Goal: Task Accomplishment & Management: Manage account settings

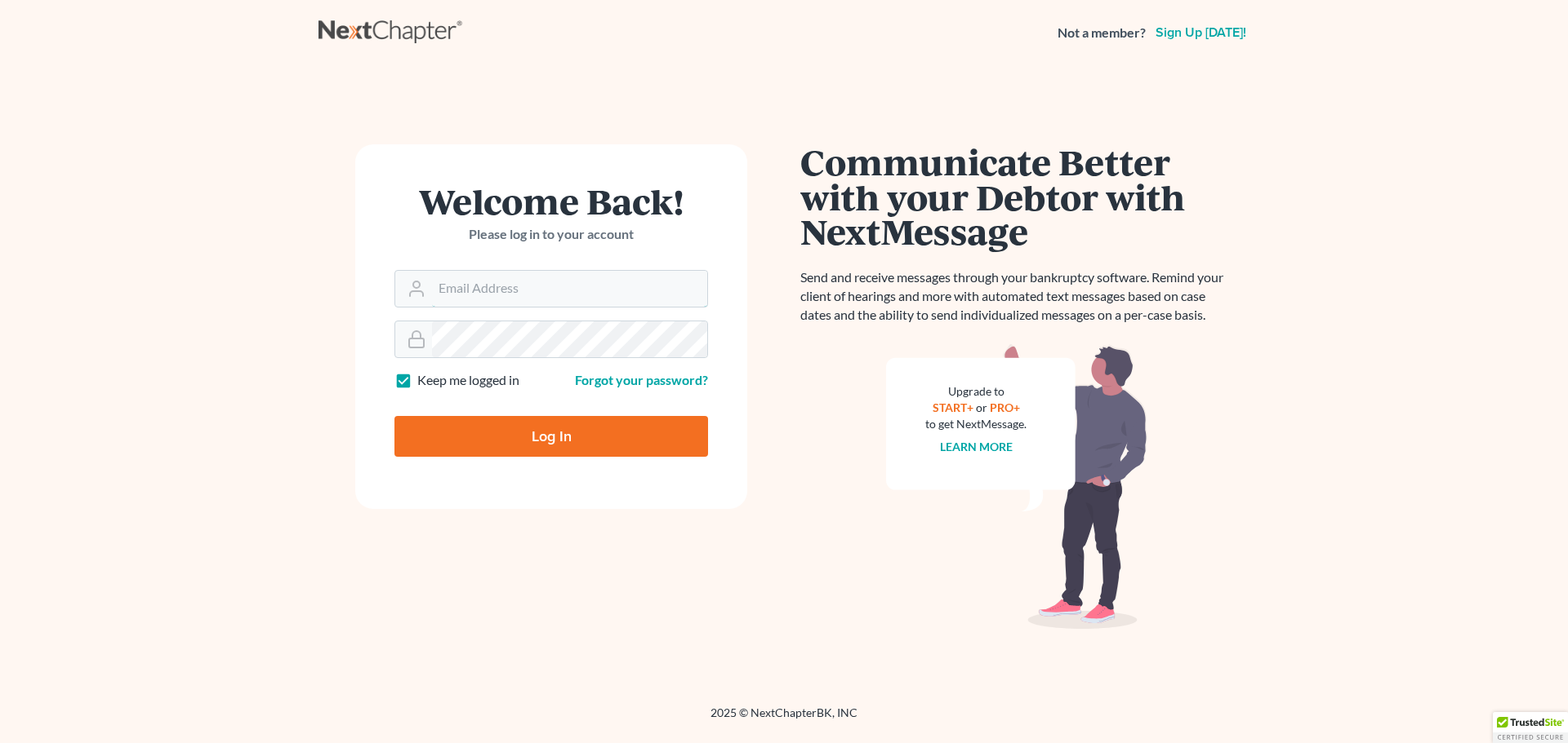
type input "[PERSON_NAME][EMAIL_ADDRESS][PERSON_NAME][DOMAIN_NAME]"
click at [518, 440] on input "Log In" at bounding box center [551, 436] width 314 height 41
type input "Thinking..."
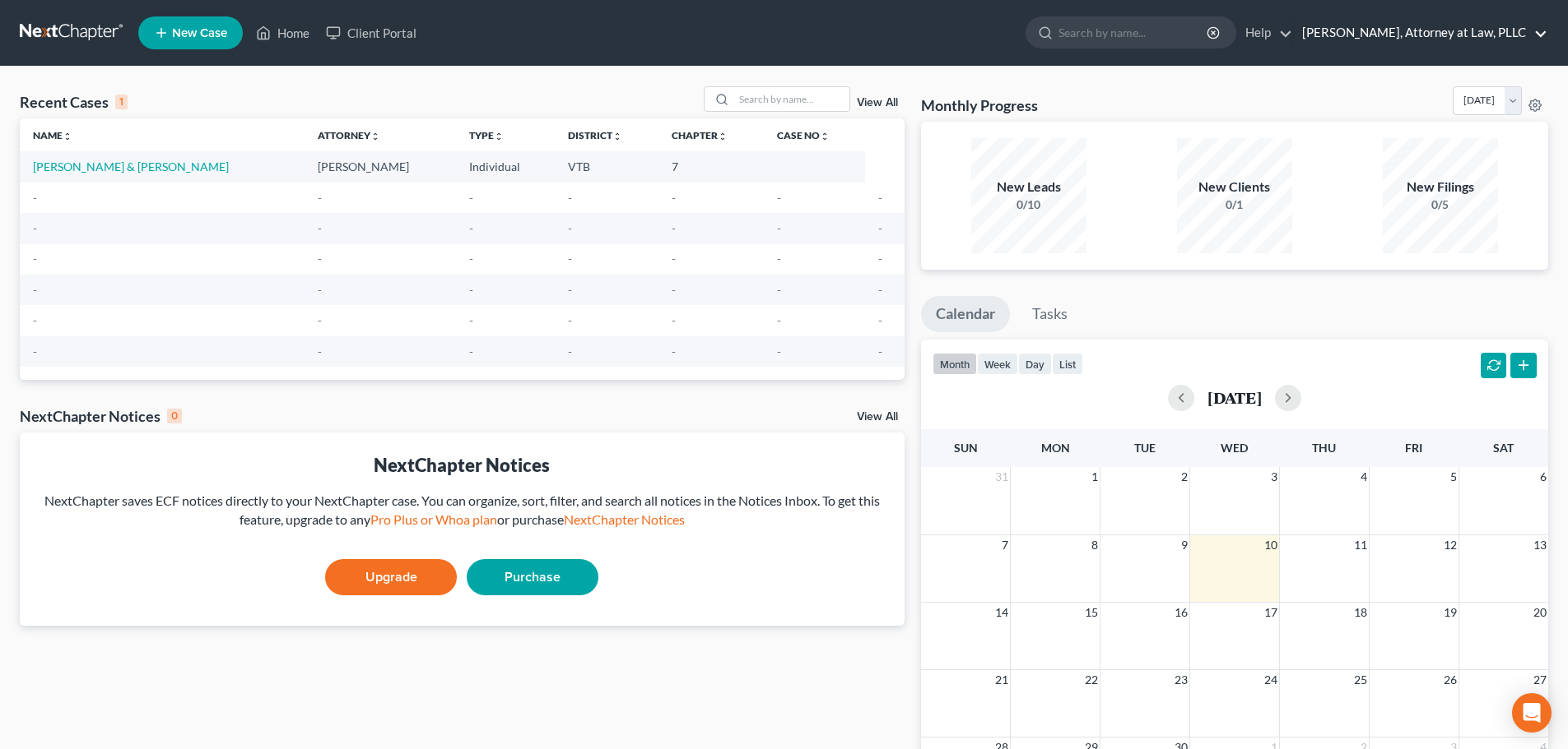
click at [1480, 27] on link "[PERSON_NAME], Attorney at Law, PLLC" at bounding box center [1421, 33] width 254 height 30
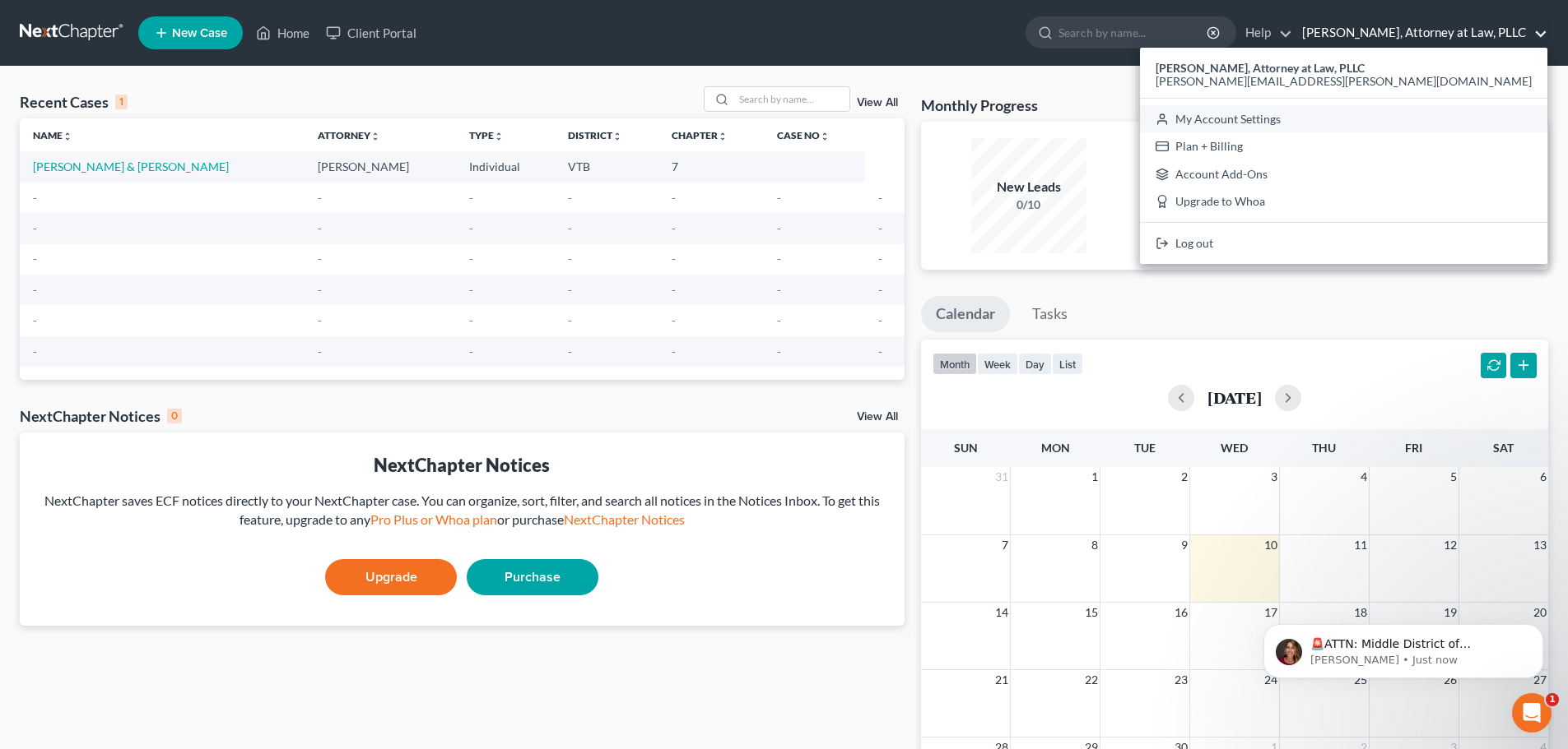
click at [1398, 120] on link "My Account Settings" at bounding box center [1344, 119] width 408 height 28
select select "24"
select select "49"
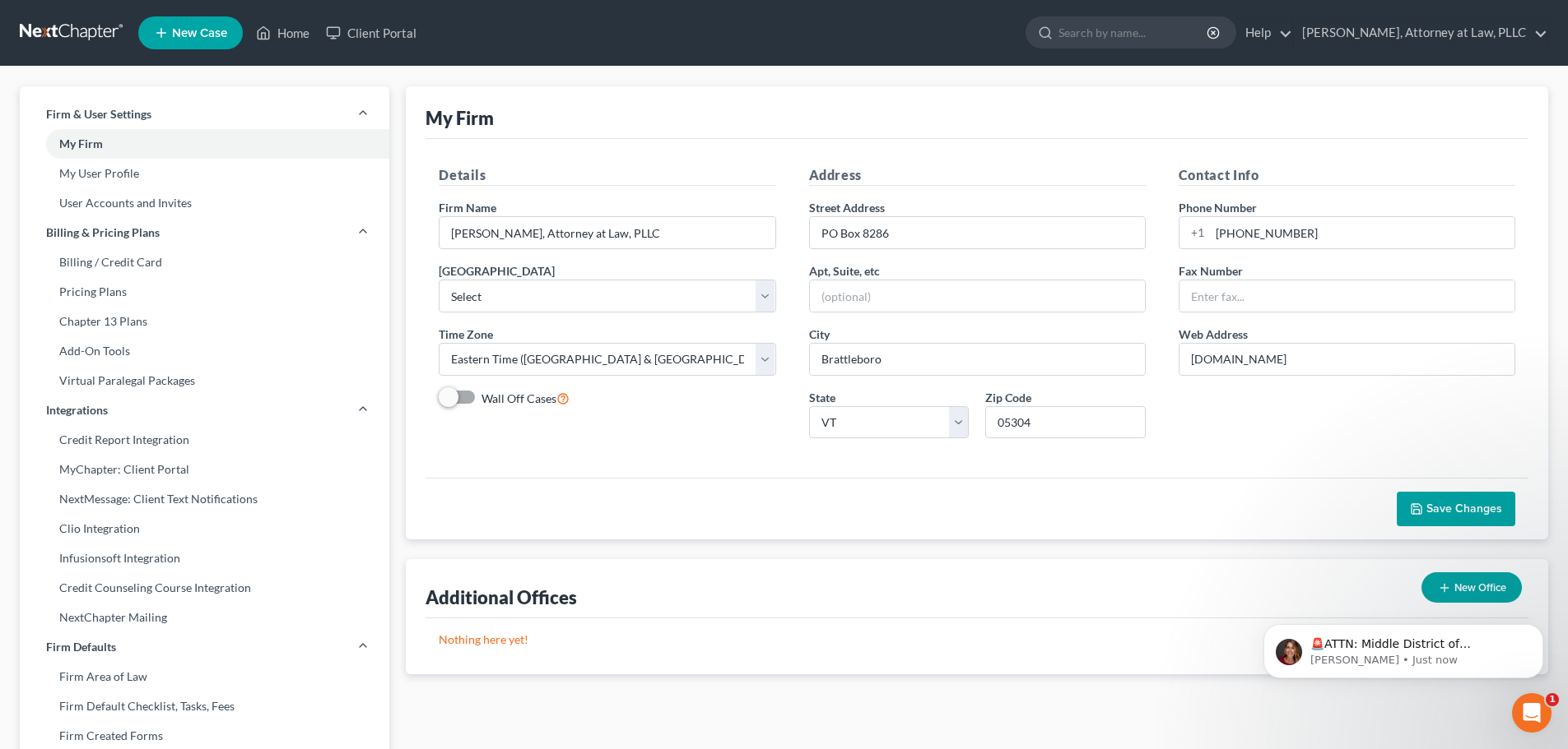
scroll to position [83, 0]
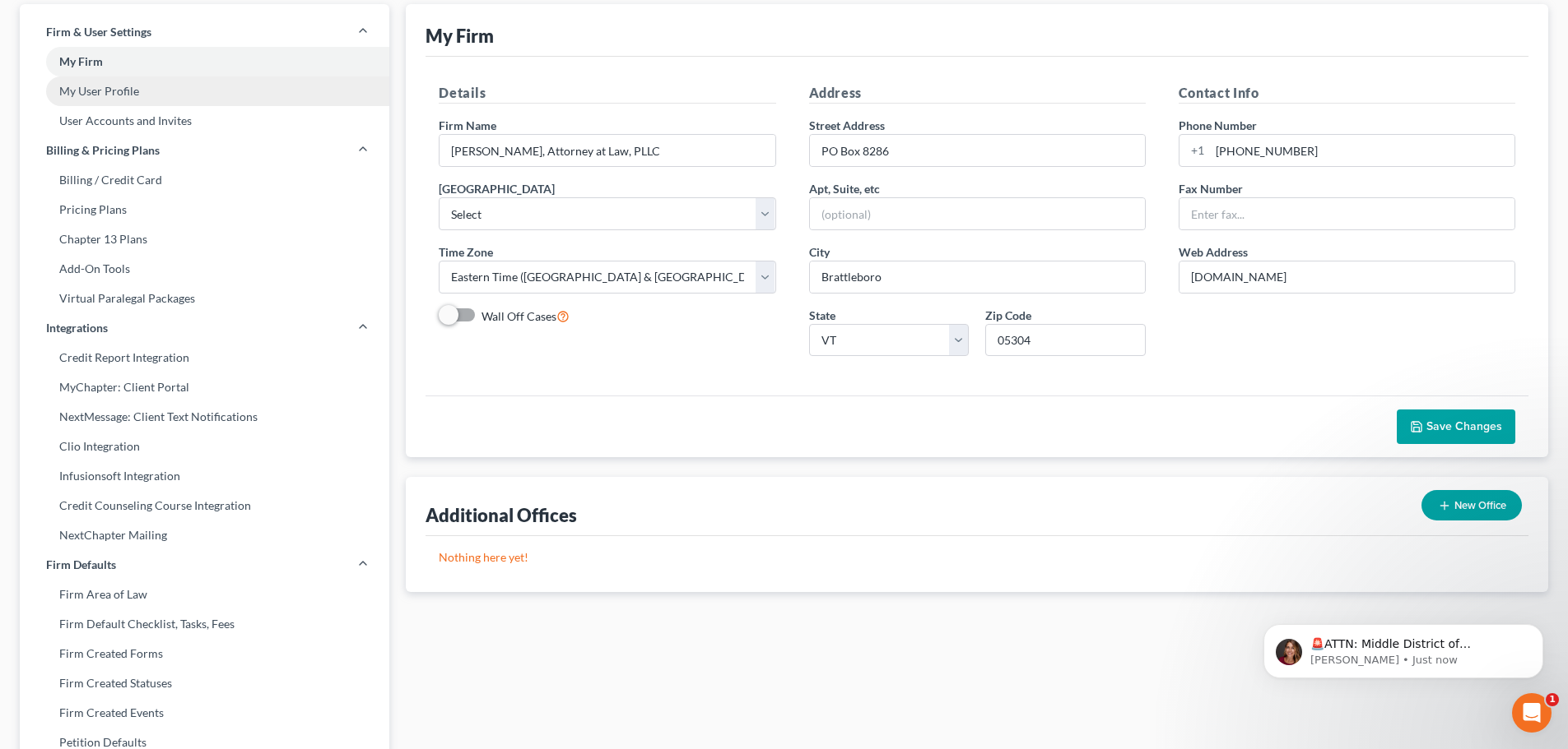
click at [112, 84] on link "My User Profile" at bounding box center [205, 91] width 369 height 30
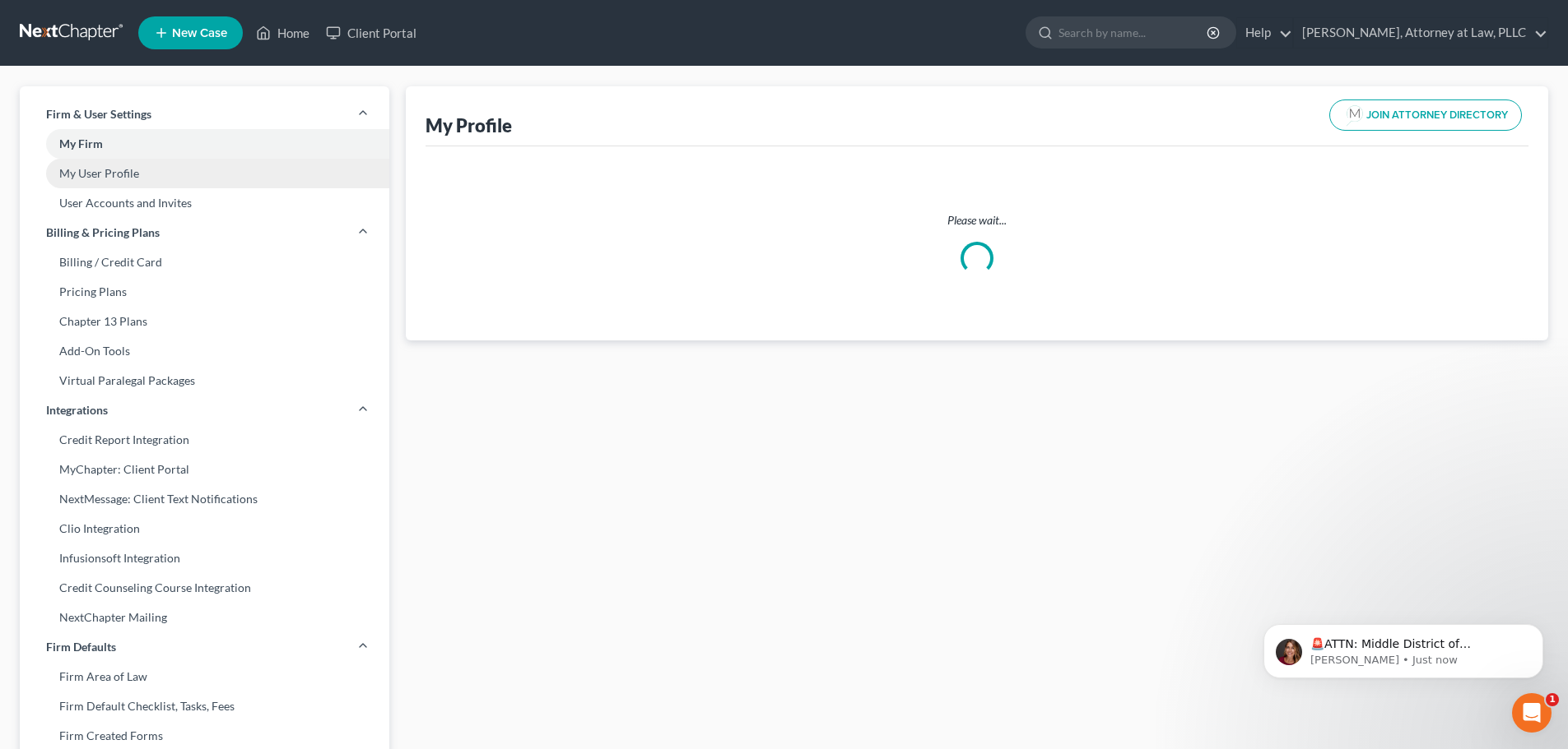
select select "49"
select select "attorney"
select select "0"
